Goal: Information Seeking & Learning: Learn about a topic

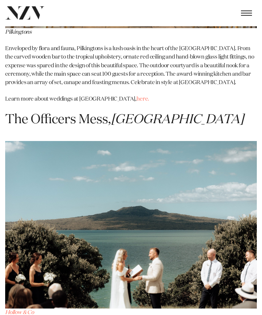
scroll to position [5404, 0]
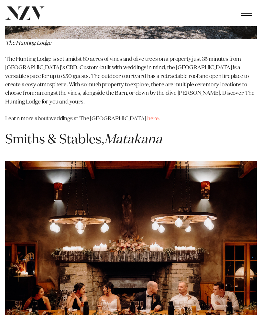
scroll to position [5947, 0]
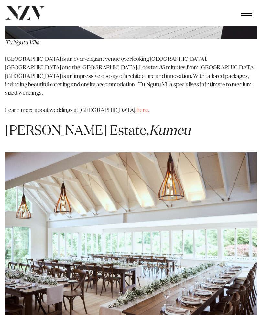
scroll to position [7924, 0]
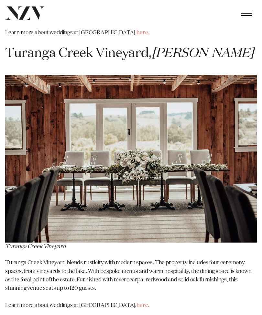
scroll to position [11515, 0]
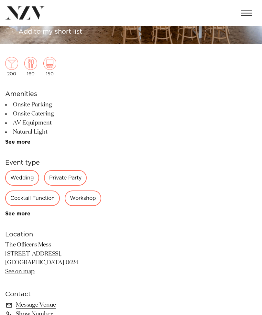
scroll to position [105, 0]
click at [25, 179] on div "Wedding" at bounding box center [22, 178] width 34 height 16
click at [22, 182] on div "Wedding" at bounding box center [22, 178] width 34 height 16
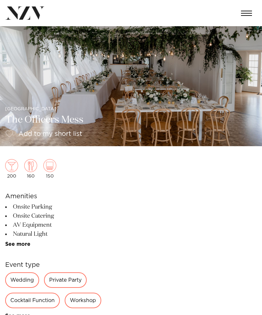
scroll to position [0, 0]
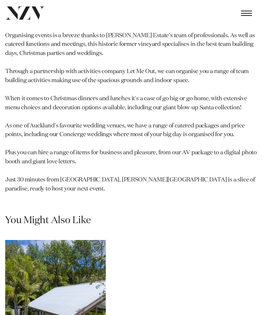
scroll to position [1029, 0]
